Goal: Transaction & Acquisition: Purchase product/service

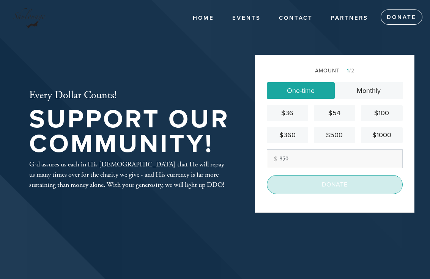
type input "850"
click at [357, 192] on input "Donate" at bounding box center [335, 184] width 136 height 19
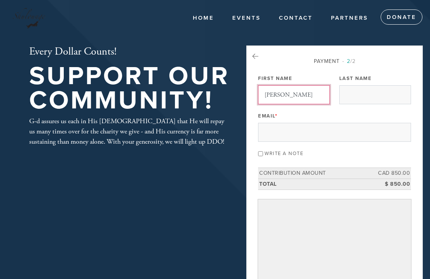
type input "Shawn"
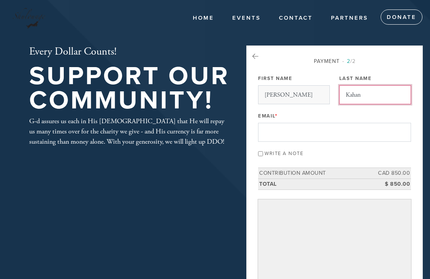
type input "Kahan"
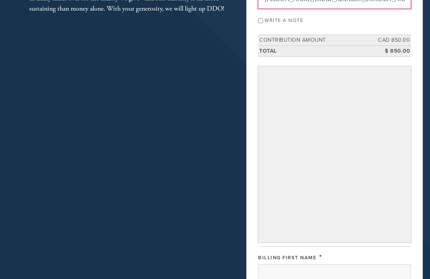
scroll to position [136, 0]
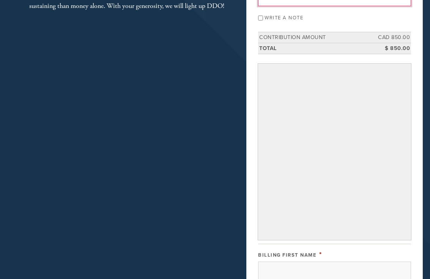
type input "shawn@powerplaypro.com"
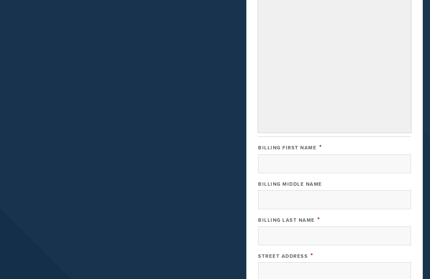
scroll to position [258, 0]
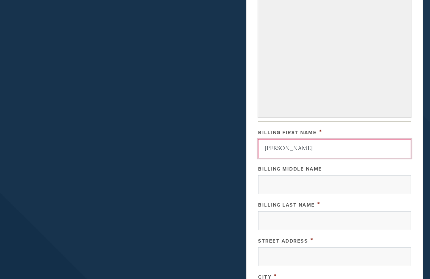
type input "Shawn"
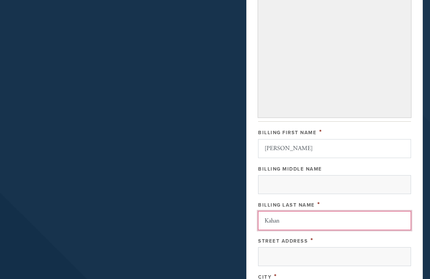
type input "Kahan"
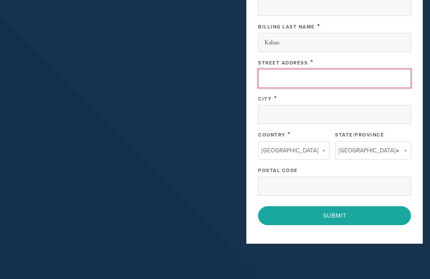
scroll to position [437, 0]
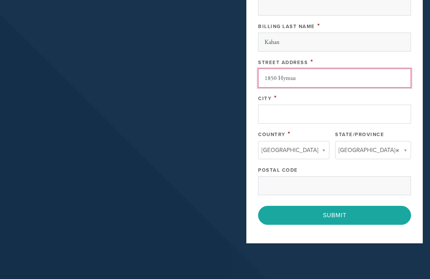
type input "1850 Hymus"
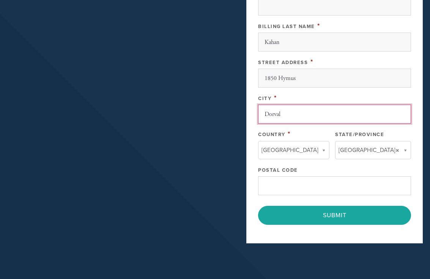
type input "Dorval"
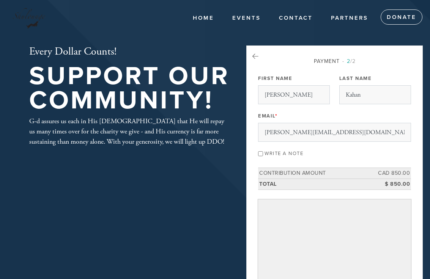
scroll to position [0, 0]
type input "H9P1J7"
click at [258, 59] on icon at bounding box center [255, 56] width 6 height 7
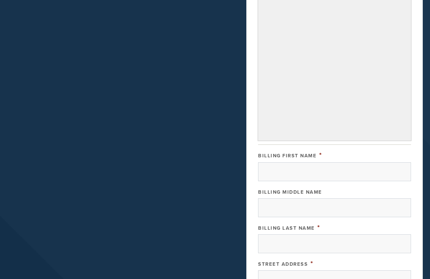
scroll to position [248, 0]
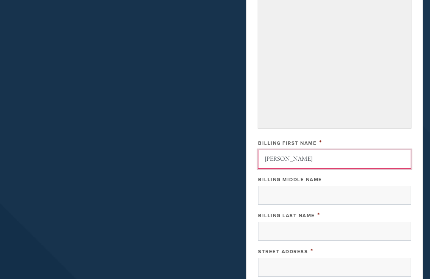
type input "Shawn"
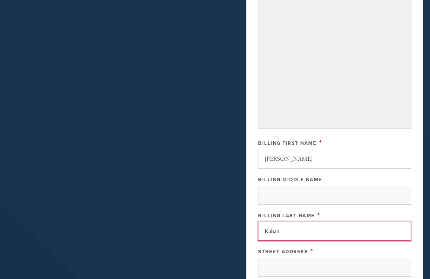
type input "Kahan"
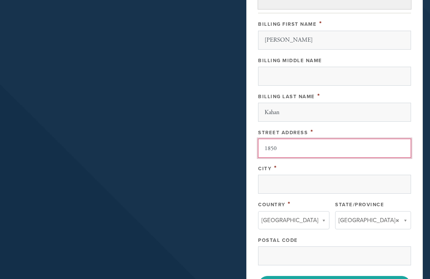
scroll to position [367, 0]
click at [322, 155] on input "1850" at bounding box center [334, 147] width 153 height 19
type input "1850 Hymus"
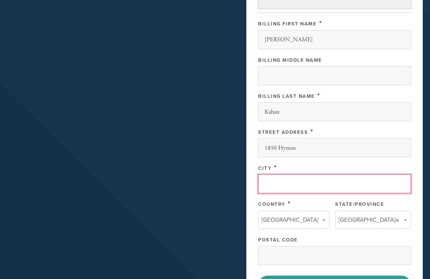
click at [309, 194] on input "City" at bounding box center [334, 184] width 153 height 19
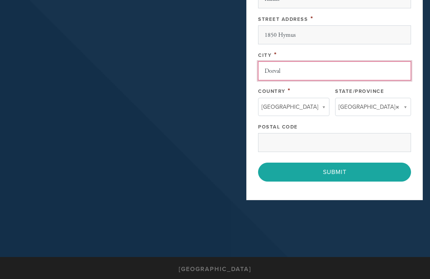
scroll to position [485, 0]
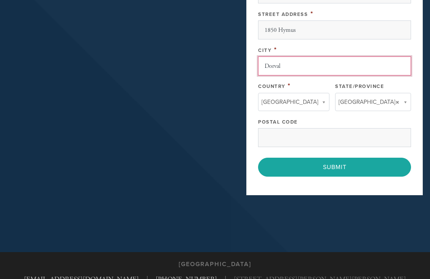
type input "Dorval"
click at [303, 133] on div "Postal Code" at bounding box center [334, 132] width 153 height 30
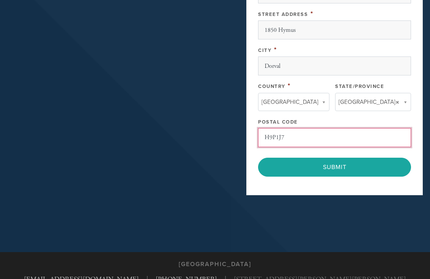
type input "H9P1J7"
click at [316, 126] on div "Postal Code" at bounding box center [334, 121] width 153 height 9
